Goal: Register for event/course: Sign up to attend an event or enroll in a course

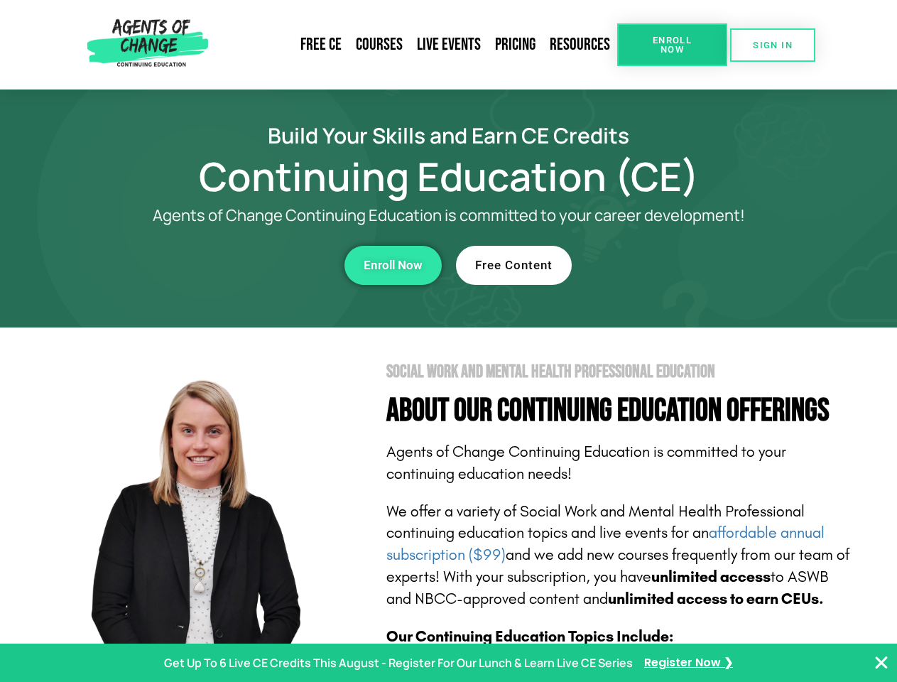
click at [448, 341] on section "Social Work and Mental Health Professional Education About Our Continuing Educa…" at bounding box center [448, 625] width 897 height 597
click at [672, 45] on span "Enroll Now" at bounding box center [672, 45] width 65 height 18
click at [773, 45] on span "SIGN IN" at bounding box center [773, 44] width 40 height 9
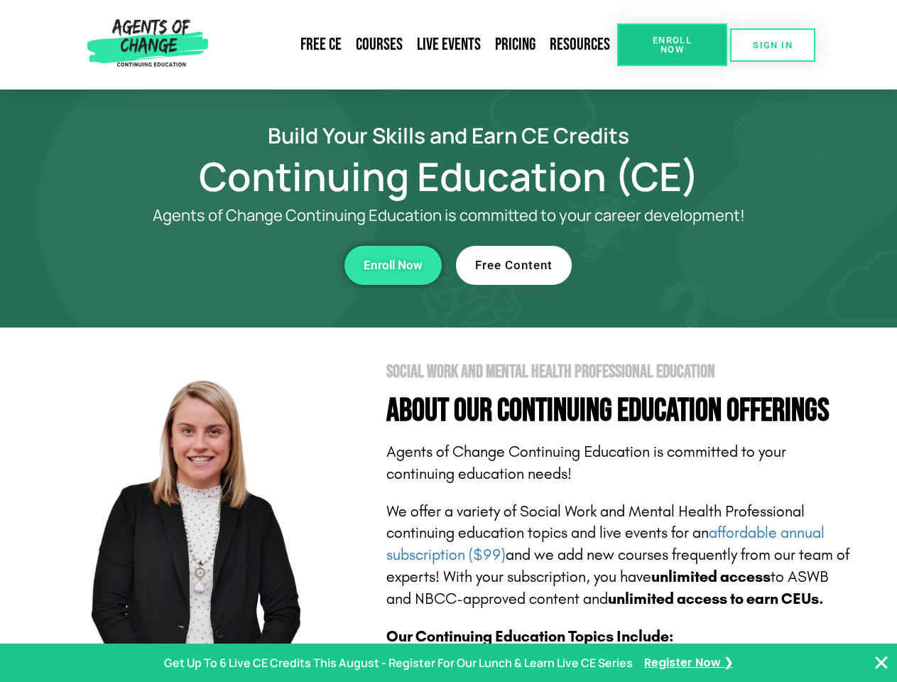
click at [246, 265] on div "Enroll Now" at bounding box center [246, 265] width 391 height 39
click at [393, 265] on span "Enroll Now" at bounding box center [393, 265] width 59 height 12
click at [651, 265] on div "Free Content" at bounding box center [651, 265] width 391 height 39
